Goal: Task Accomplishment & Management: Use online tool/utility

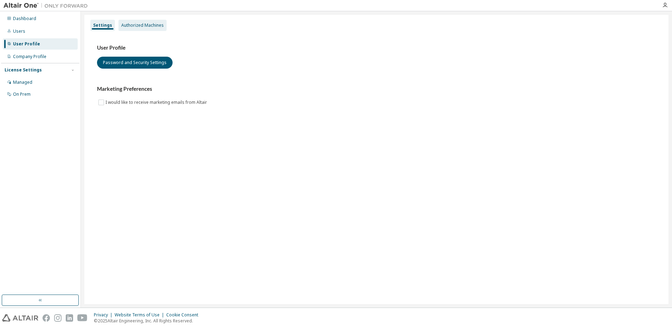
click at [151, 23] on div "Authorized Machines" at bounding box center [142, 26] width 43 height 6
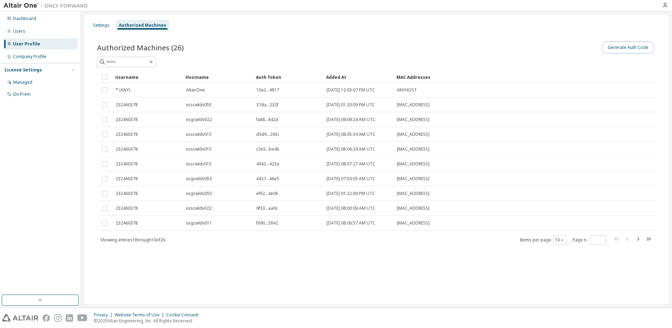
click at [634, 48] on button "Generate Auth Code" at bounding box center [628, 48] width 53 height 12
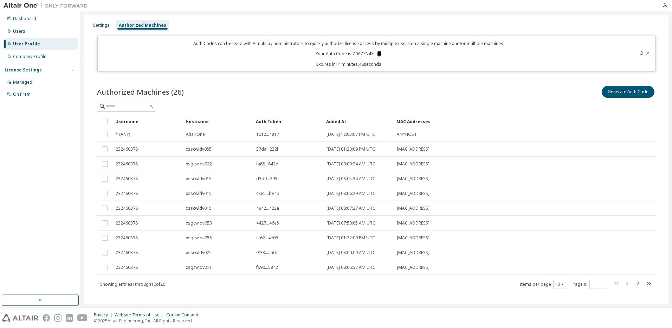
click at [379, 55] on icon at bounding box center [379, 53] width 4 height 5
